Goal: Task Accomplishment & Management: Manage account settings

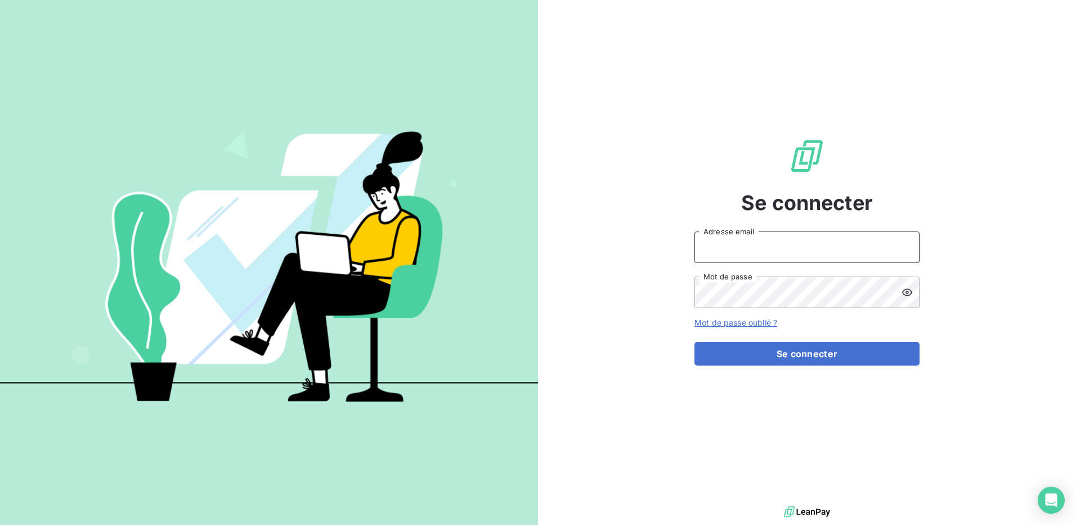
type input "[PERSON_NAME][EMAIL_ADDRESS][PERSON_NAME][DOMAIN_NAME]"
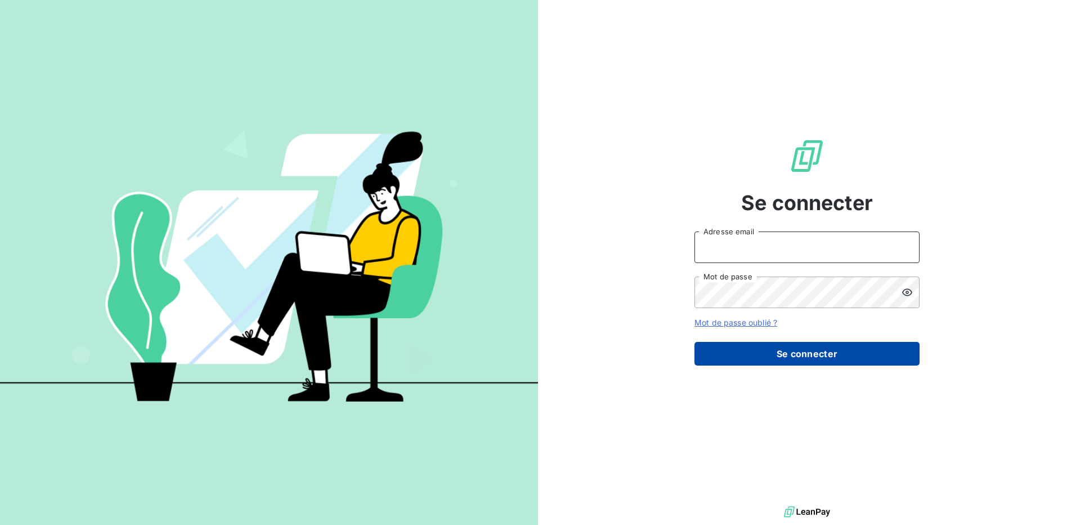
type input "[PERSON_NAME][EMAIL_ADDRESS][DOMAIN_NAME]"
click at [788, 361] on button "Se connecter" at bounding box center [807, 354] width 225 height 24
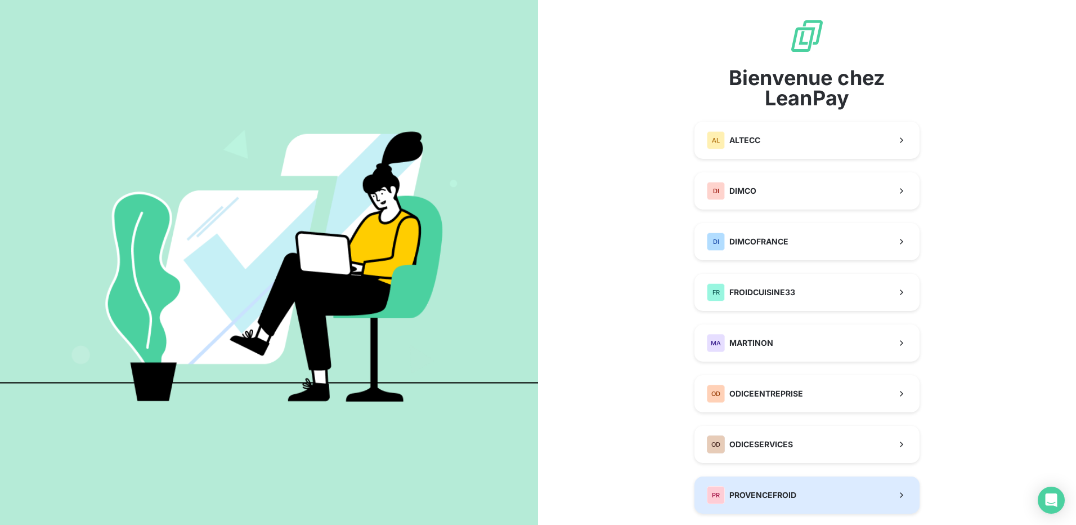
click at [769, 495] on span "PROVENCEFROID" at bounding box center [762, 494] width 67 height 11
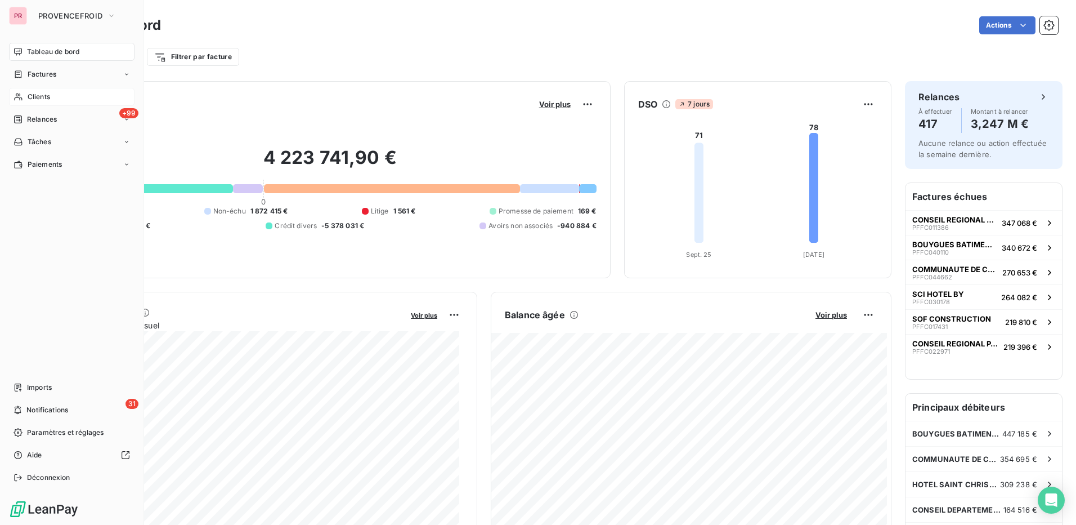
click at [47, 95] on span "Clients" at bounding box center [39, 97] width 23 height 10
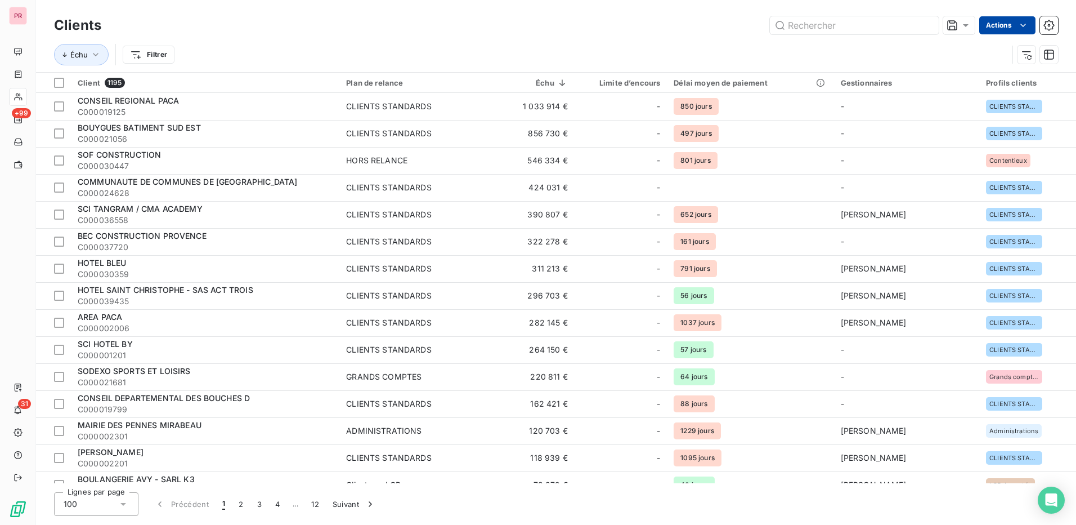
click at [1006, 28] on html "PR +99 31 Clients Actions Échu Filtrer Client 1195 Plan de relance Échu Limite …" at bounding box center [538, 262] width 1076 height 525
